Goal: Find contact information: Find contact information

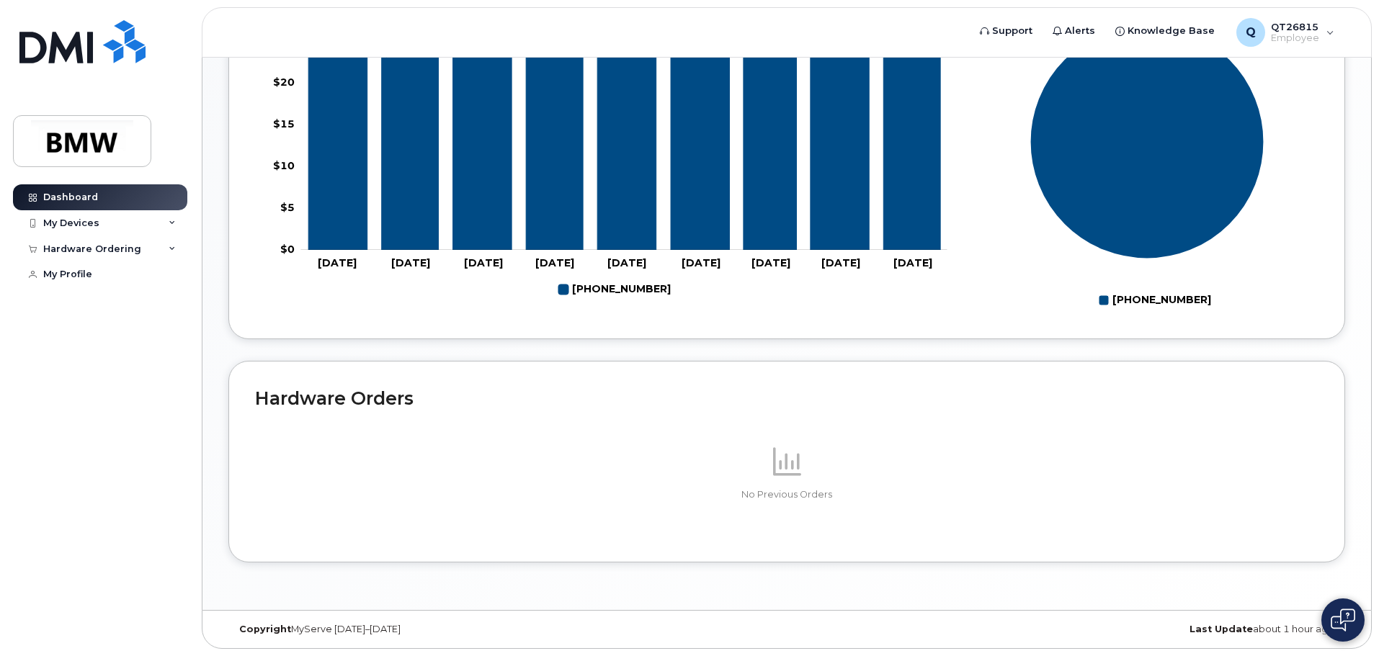
scroll to position [646, 0]
click at [170, 223] on icon at bounding box center [172, 223] width 7 height 7
click at [169, 382] on icon at bounding box center [172, 378] width 7 height 7
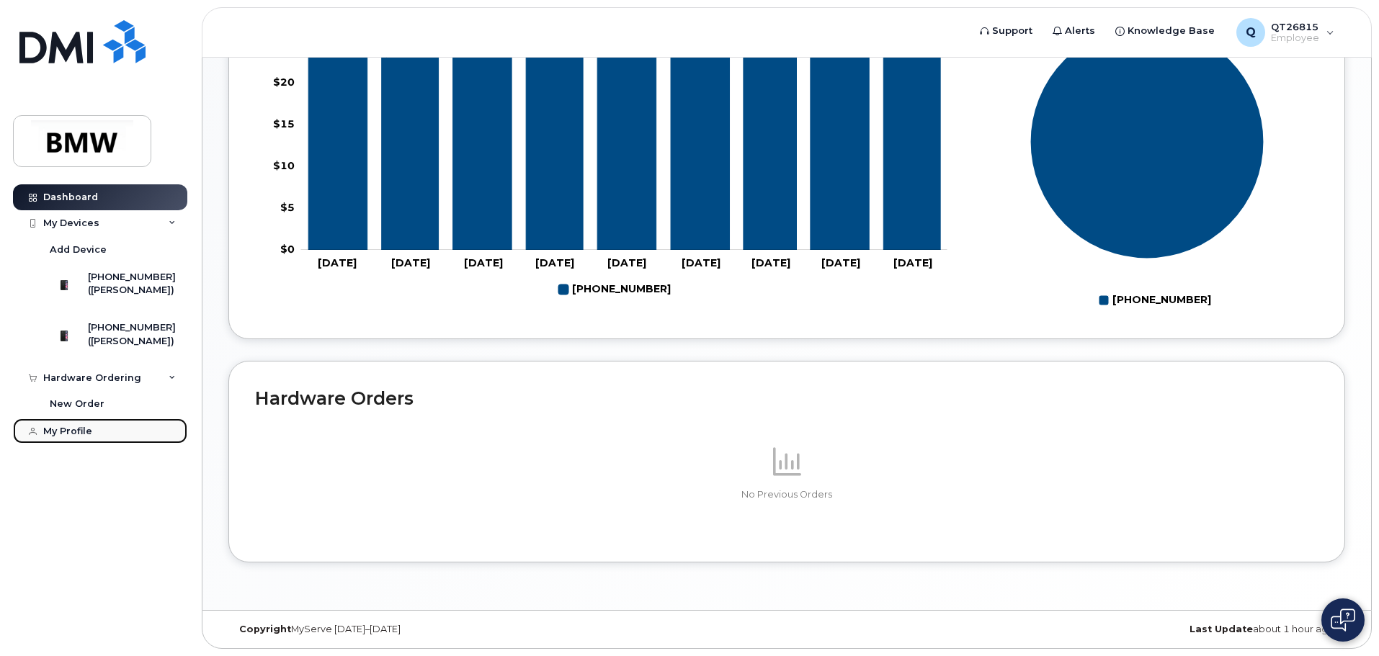
click at [87, 437] on div "My Profile" at bounding box center [67, 432] width 49 height 12
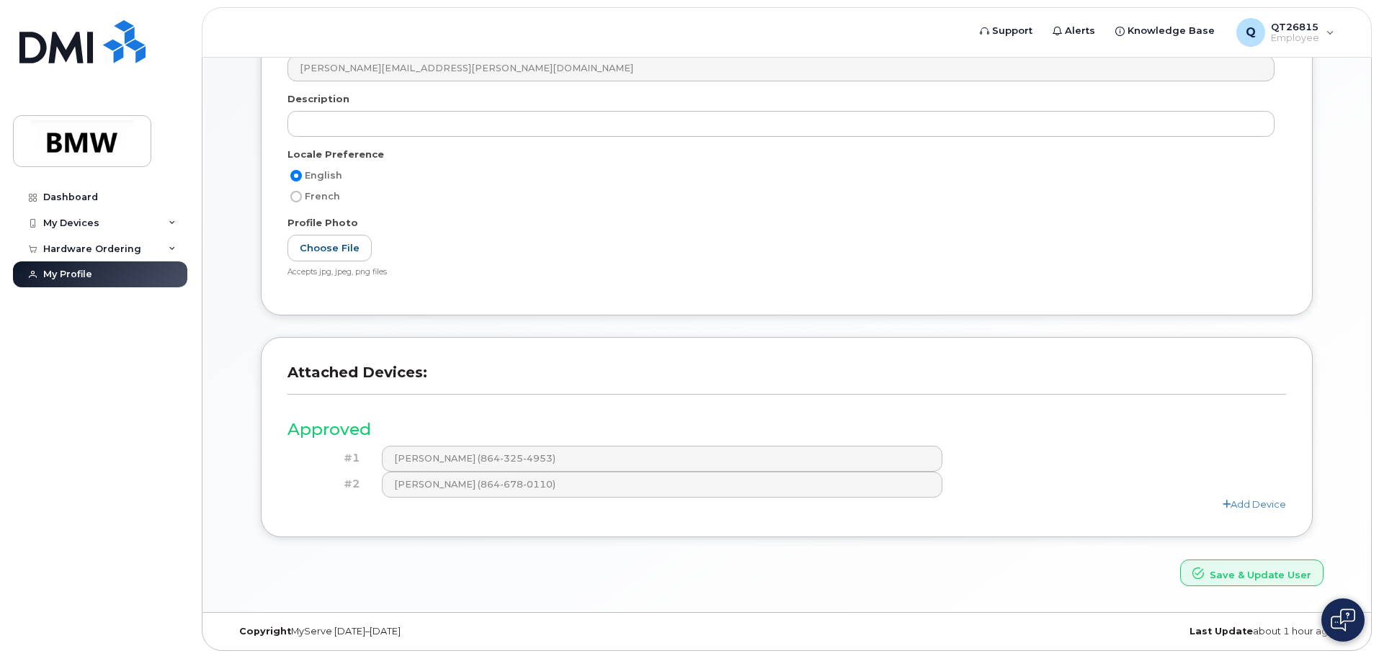
scroll to position [225, 0]
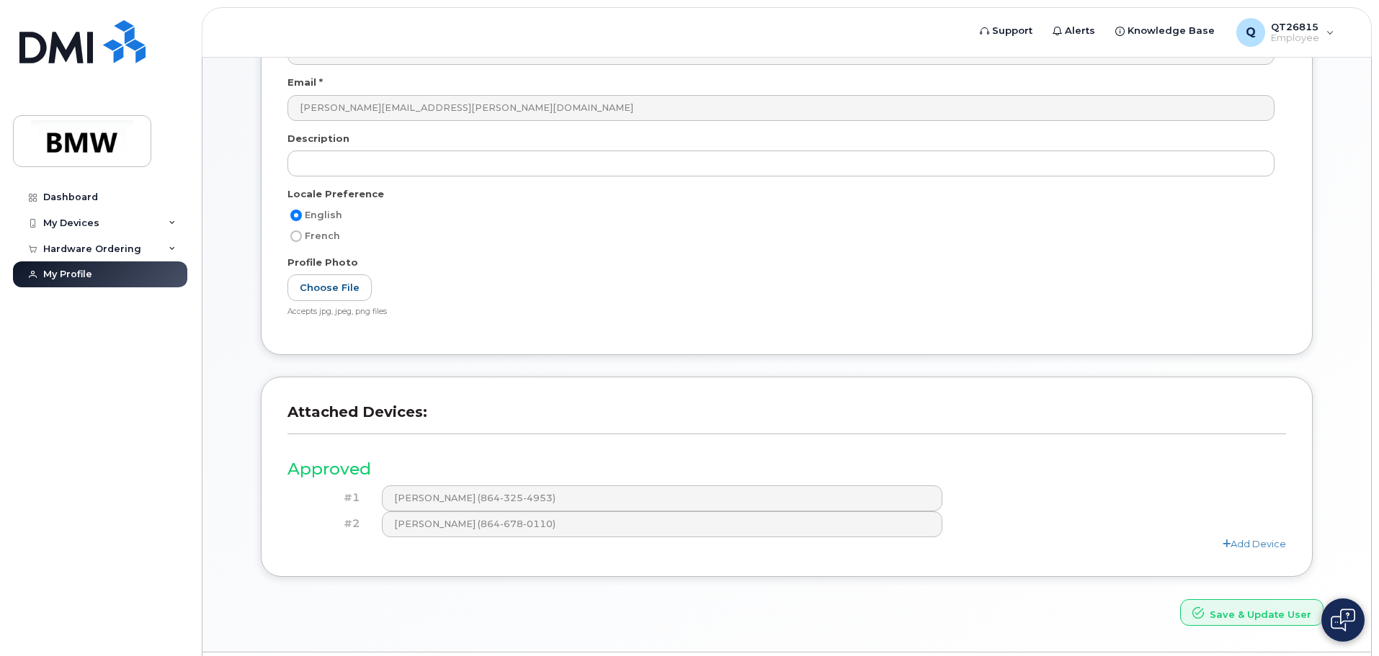
drag, startPoint x: 73, startPoint y: 444, endPoint x: 73, endPoint y: 432, distance: 11.5
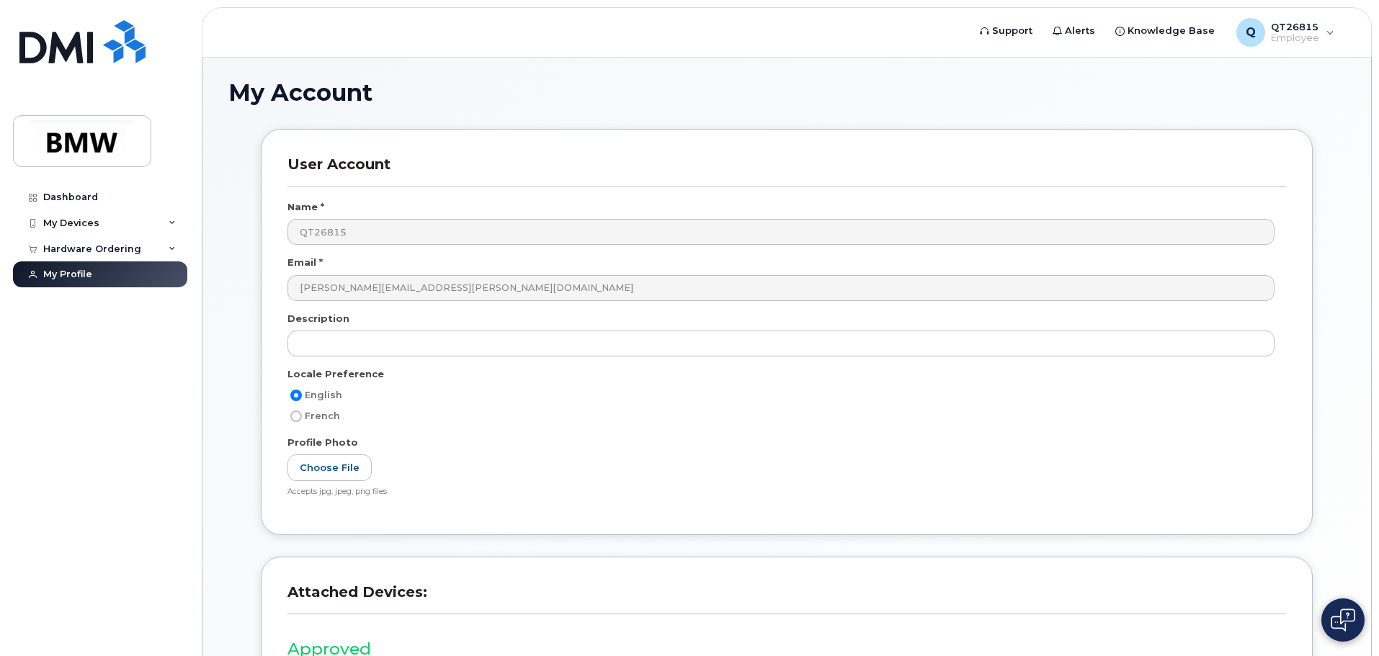
scroll to position [0, 0]
click at [175, 220] on icon at bounding box center [172, 223] width 7 height 7
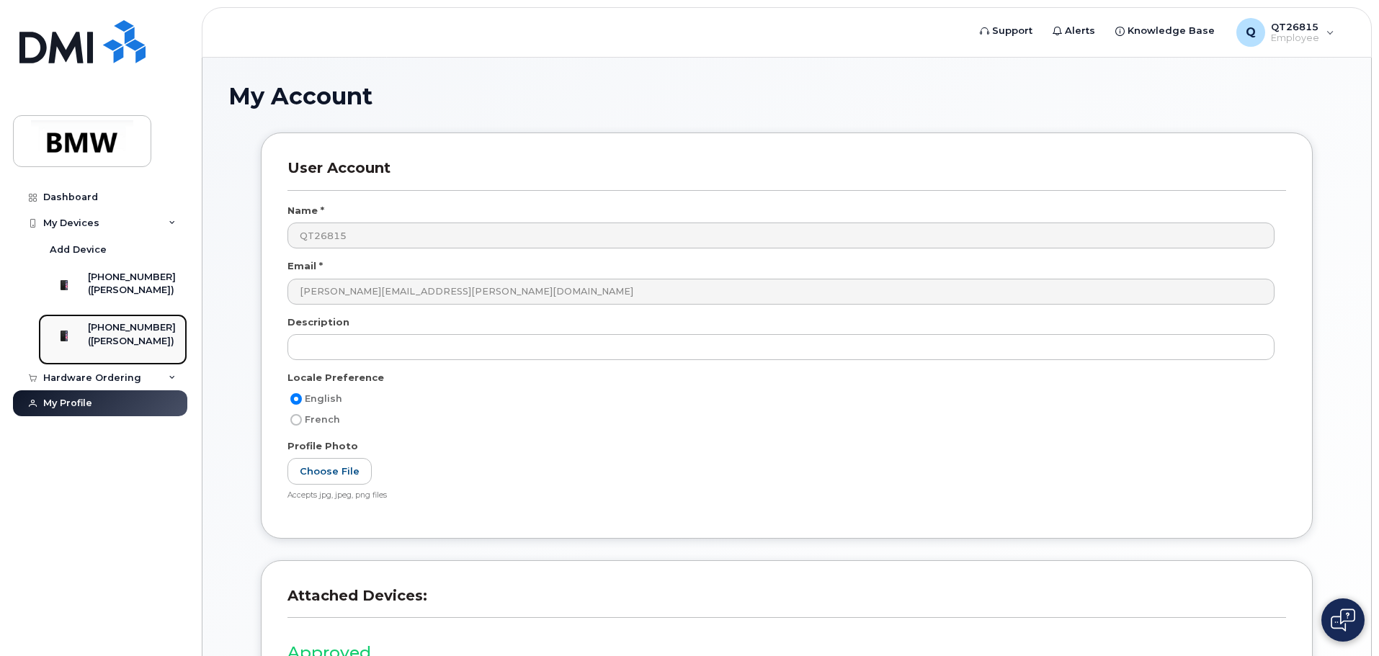
click at [159, 334] on div "[PHONE_NUMBER]" at bounding box center [132, 327] width 88 height 13
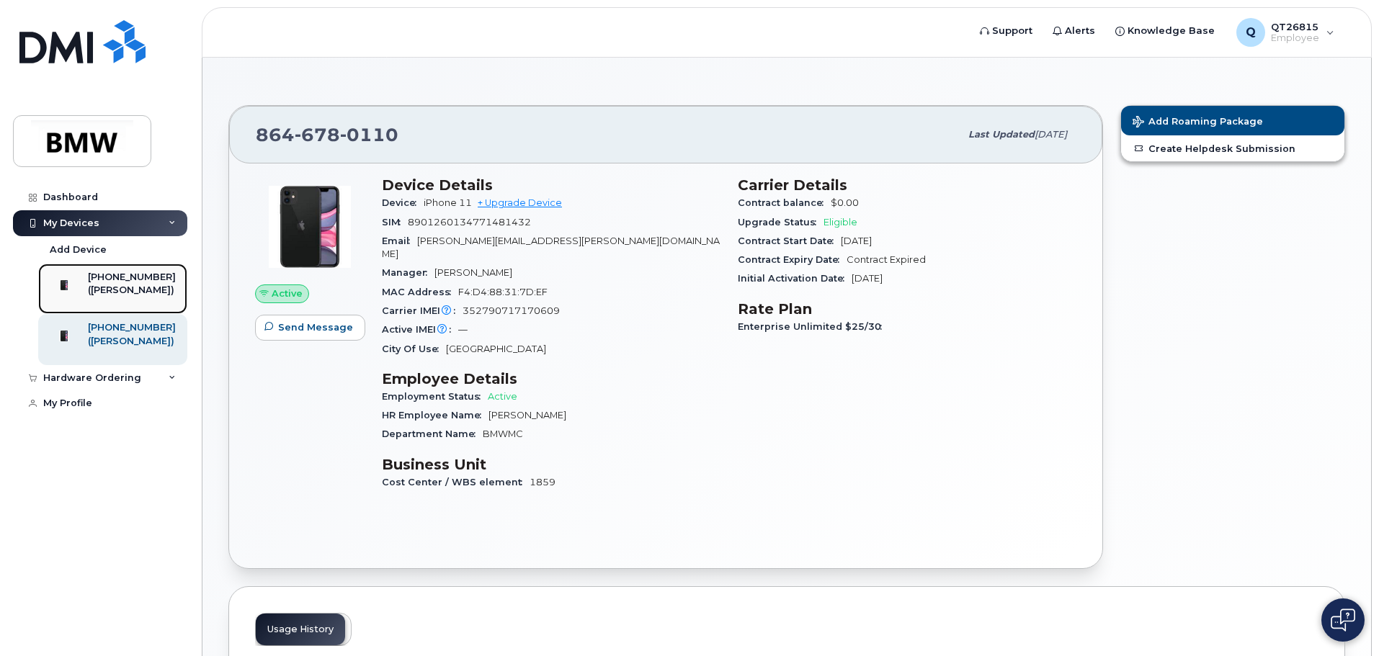
click at [126, 282] on div "[PHONE_NUMBER]" at bounding box center [132, 277] width 88 height 13
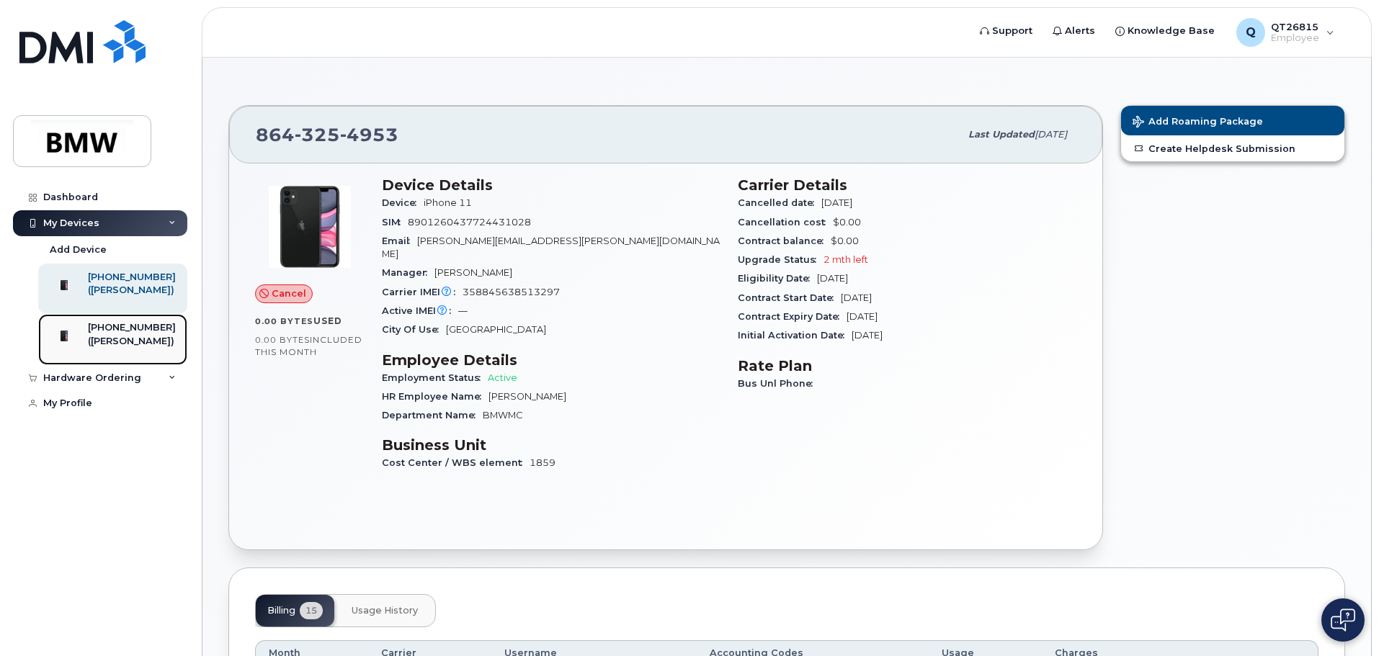
click at [135, 334] on div "[PHONE_NUMBER]" at bounding box center [132, 327] width 88 height 13
